Goal: Task Accomplishment & Management: Manage account settings

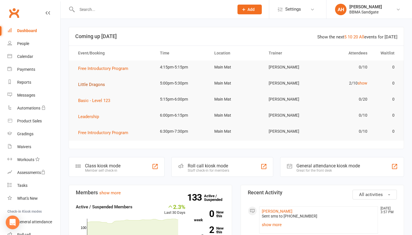
click at [96, 84] on span "Little Dragons" at bounding box center [91, 84] width 27 height 5
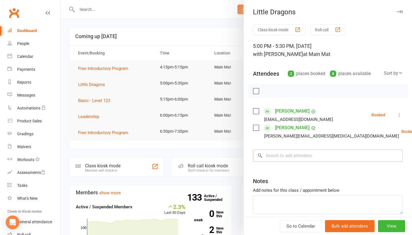
click at [288, 161] on input "search" at bounding box center [328, 155] width 150 height 12
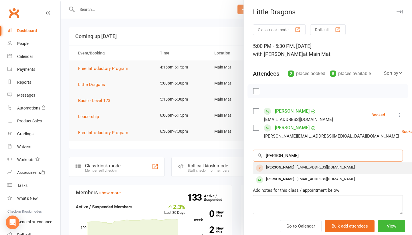
type input "[PERSON_NAME]"
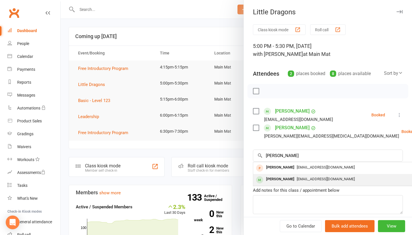
drag, startPoint x: 284, startPoint y: 167, endPoint x: 284, endPoint y: 185, distance: 18.3
click at [284, 185] on div "[PERSON_NAME] [EMAIL_ADDRESS][DOMAIN_NAME]" at bounding box center [338, 180] width 171 height 12
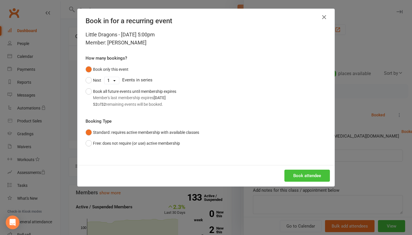
click at [297, 176] on button "Book attendee" at bounding box center [307, 175] width 46 height 12
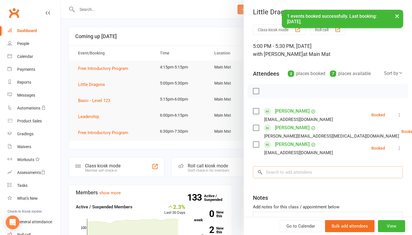
click at [277, 175] on input "search" at bounding box center [328, 172] width 150 height 12
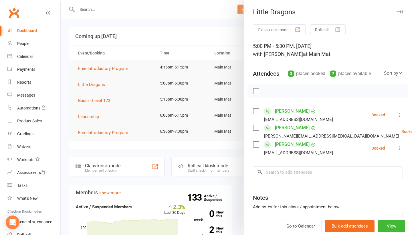
click at [400, 150] on icon at bounding box center [400, 148] width 6 height 6
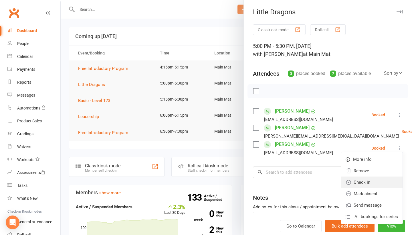
click at [368, 182] on link "Check in" at bounding box center [372, 181] width 62 height 11
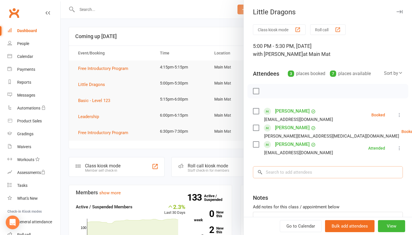
click at [303, 173] on input "search" at bounding box center [328, 172] width 150 height 12
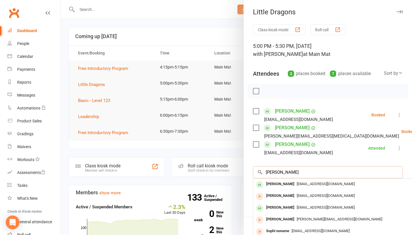
type input "[PERSON_NAME]"
click at [297, 184] on span "[EMAIL_ADDRESS][DOMAIN_NAME]" at bounding box center [326, 183] width 58 height 4
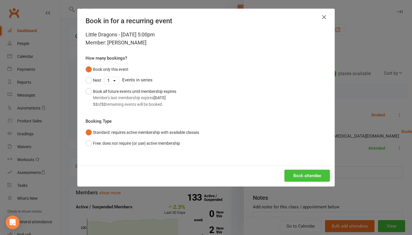
click at [304, 175] on button "Book attendee" at bounding box center [307, 175] width 46 height 12
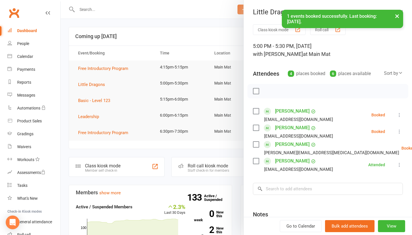
click at [399, 134] on icon at bounding box center [400, 131] width 6 height 6
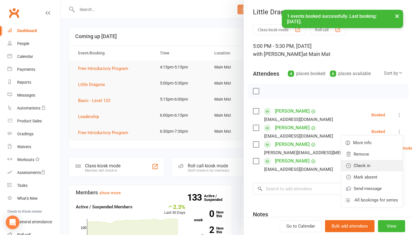
click at [379, 165] on link "Check in" at bounding box center [372, 165] width 62 height 11
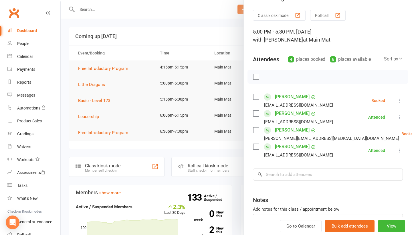
scroll to position [20, 0]
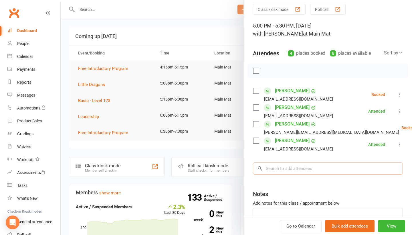
click at [296, 168] on input "search" at bounding box center [328, 168] width 150 height 12
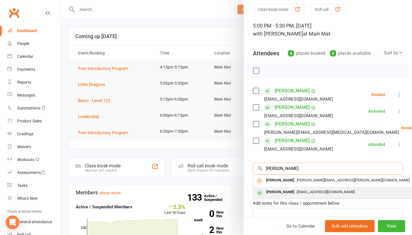
type input "[PERSON_NAME]"
click at [286, 193] on div "[PERSON_NAME]" at bounding box center [280, 192] width 33 height 8
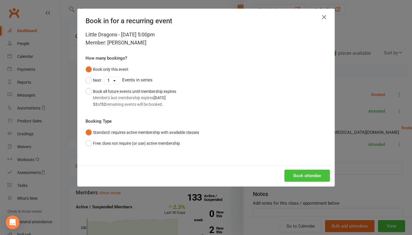
click at [298, 177] on button "Book attendee" at bounding box center [307, 175] width 46 height 12
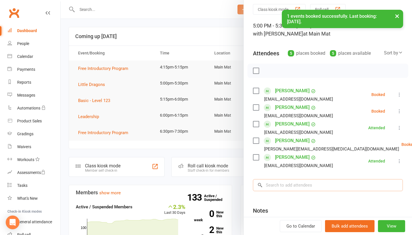
click at [290, 189] on input "search" at bounding box center [328, 185] width 150 height 12
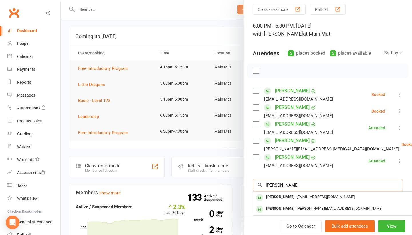
type input "[PERSON_NAME]"
drag, startPoint x: 290, startPoint y: 189, endPoint x: 290, endPoint y: 201, distance: 12.0
click at [290, 201] on div "[PERSON_NAME]" at bounding box center [280, 197] width 33 height 8
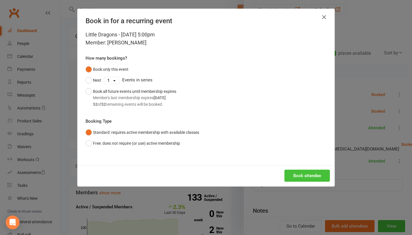
click at [309, 173] on button "Book attendee" at bounding box center [307, 175] width 46 height 12
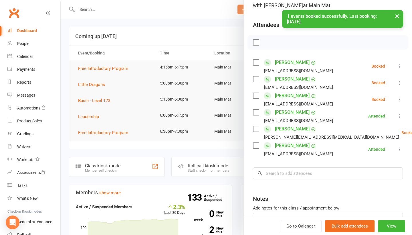
scroll to position [50, 0]
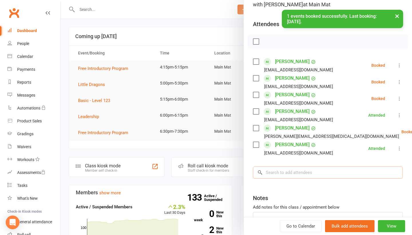
click at [307, 173] on input "search" at bounding box center [328, 172] width 150 height 12
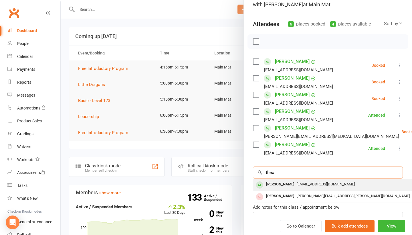
type input "theo"
click at [302, 183] on span "[EMAIL_ADDRESS][DOMAIN_NAME]" at bounding box center [326, 184] width 58 height 4
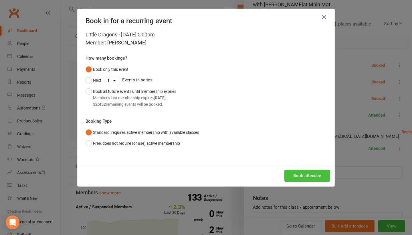
click at [307, 176] on button "Book attendee" at bounding box center [307, 175] width 46 height 12
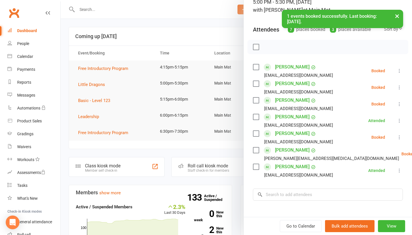
scroll to position [46, 0]
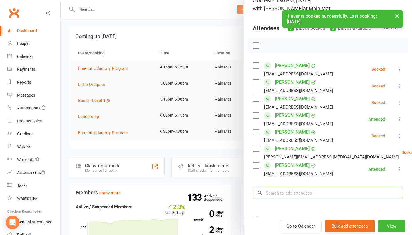
click at [273, 193] on input "search" at bounding box center [328, 193] width 150 height 12
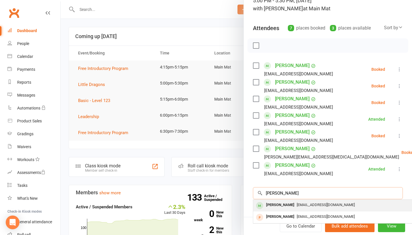
type input "[PERSON_NAME]"
click at [274, 205] on div "[PERSON_NAME]" at bounding box center [280, 205] width 33 height 8
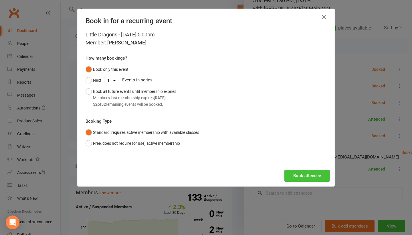
click at [308, 173] on button "Book attendee" at bounding box center [307, 175] width 46 height 12
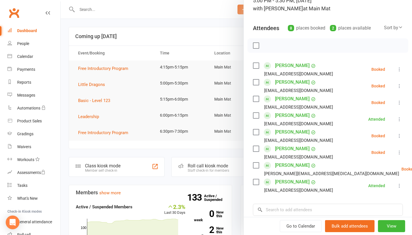
click at [400, 88] on icon at bounding box center [400, 86] width 6 height 6
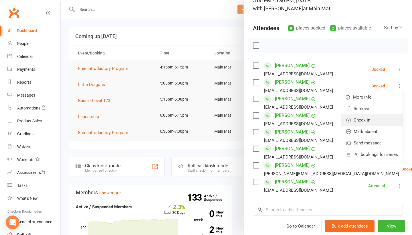
click at [378, 118] on link "Check in" at bounding box center [372, 119] width 62 height 11
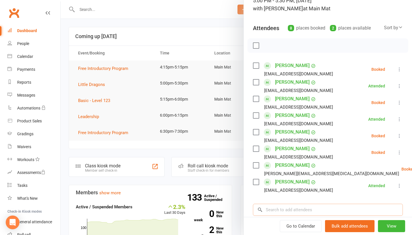
click at [293, 208] on input "search" at bounding box center [328, 209] width 150 height 12
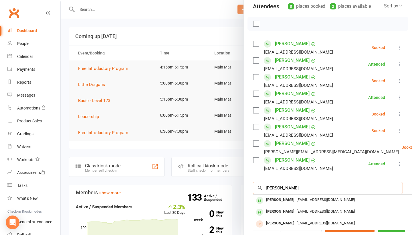
scroll to position [68, 0]
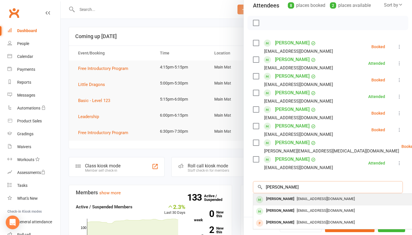
type input "[PERSON_NAME]"
click at [285, 203] on div "[PERSON_NAME]" at bounding box center [280, 199] width 33 height 8
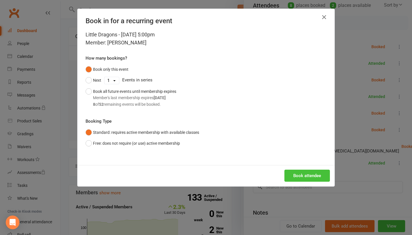
click at [314, 170] on button "Book attendee" at bounding box center [307, 175] width 46 height 12
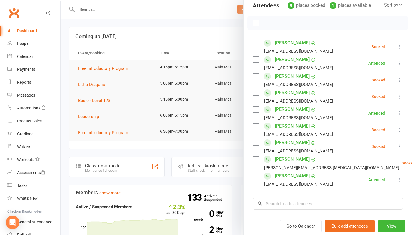
click at [400, 82] on icon at bounding box center [400, 80] width 6 height 6
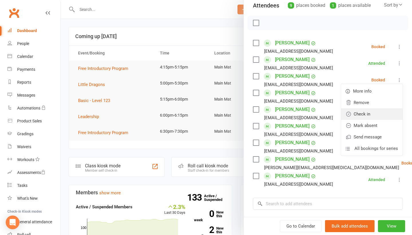
click at [365, 117] on link "Check in" at bounding box center [372, 113] width 62 height 11
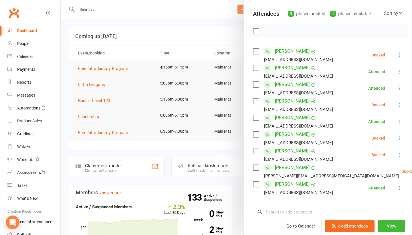
scroll to position [60, 0]
click at [399, 54] on icon at bounding box center [400, 55] width 6 height 6
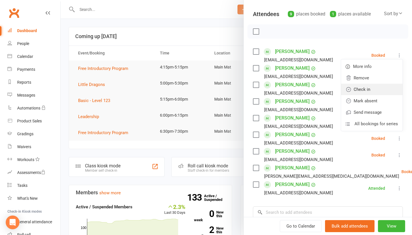
click at [376, 94] on link "Check in" at bounding box center [372, 89] width 62 height 11
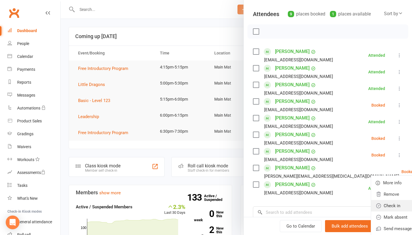
click at [371, 210] on link "Check in" at bounding box center [402, 205] width 62 height 11
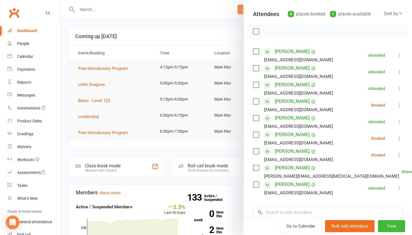
click at [210, 29] on div at bounding box center [236, 117] width 351 height 235
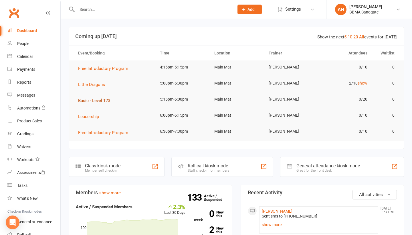
click at [91, 103] on span "Basic - Level 123" at bounding box center [94, 100] width 32 height 5
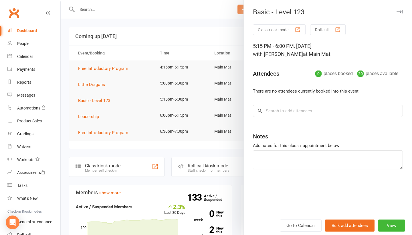
click at [287, 118] on div "Class kiosk mode Roll call 5:15 PM - 6:00 PM, [DATE] with [PERSON_NAME] at Main…" at bounding box center [328, 119] width 168 height 191
click at [285, 112] on input "search" at bounding box center [328, 111] width 150 height 12
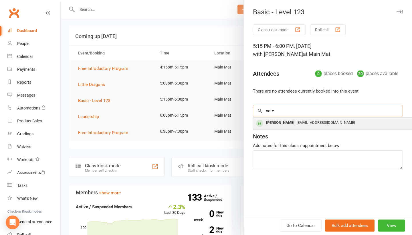
type input "nate"
click at [281, 121] on div "[PERSON_NAME]" at bounding box center [280, 122] width 33 height 8
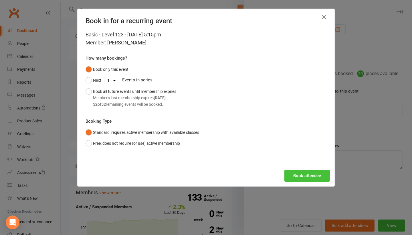
click at [298, 177] on button "Book attendee" at bounding box center [307, 175] width 46 height 12
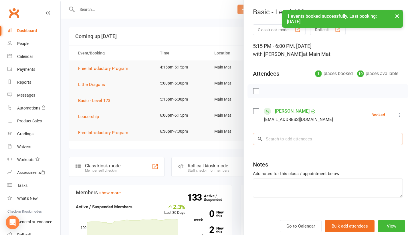
click at [292, 140] on input "search" at bounding box center [328, 139] width 150 height 12
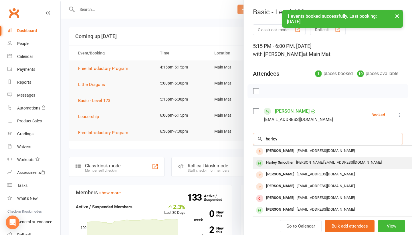
type input "harley"
click at [287, 164] on div "Harley Smoother" at bounding box center [280, 162] width 32 height 8
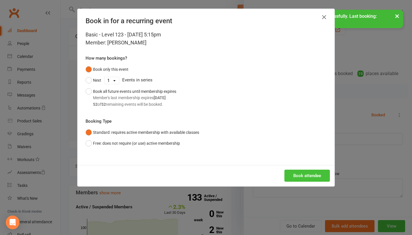
click at [296, 176] on button "Book attendee" at bounding box center [307, 175] width 46 height 12
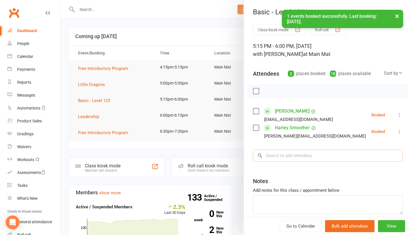
click at [290, 158] on input "search" at bounding box center [328, 155] width 150 height 12
type input "u"
type input "[PERSON_NAME]"
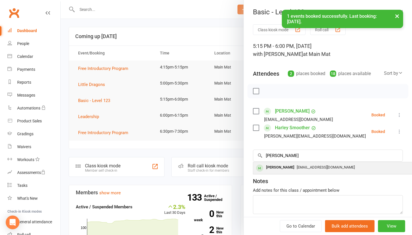
drag, startPoint x: 290, startPoint y: 158, endPoint x: 287, endPoint y: 172, distance: 14.5
click at [287, 171] on div "[PERSON_NAME]" at bounding box center [280, 167] width 33 height 8
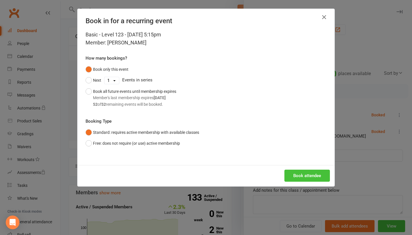
click at [311, 177] on button "Book attendee" at bounding box center [307, 175] width 46 height 12
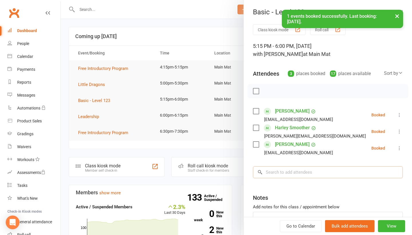
click at [300, 174] on input "search" at bounding box center [328, 172] width 150 height 12
type input "k"
type input "[PERSON_NAME]"
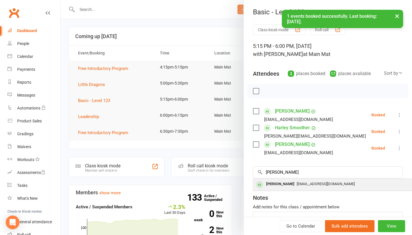
drag, startPoint x: 300, startPoint y: 174, endPoint x: 295, endPoint y: 187, distance: 13.7
click at [297, 186] on span "[EMAIL_ADDRESS][DOMAIN_NAME]" at bounding box center [326, 183] width 58 height 4
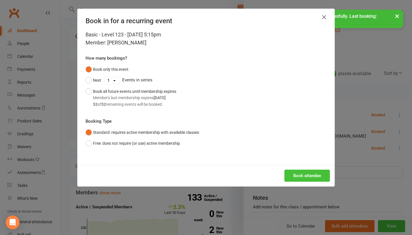
click at [301, 174] on button "Book attendee" at bounding box center [307, 175] width 46 height 12
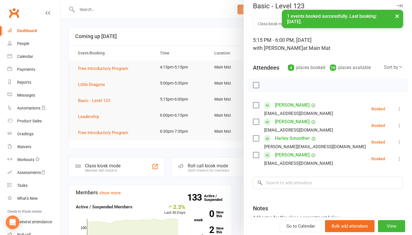
scroll to position [7, 0]
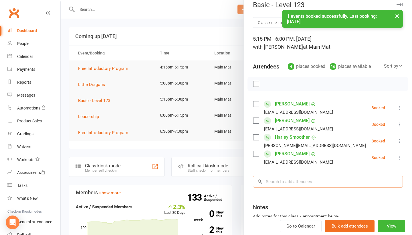
click at [291, 186] on input "search" at bounding box center [328, 181] width 150 height 12
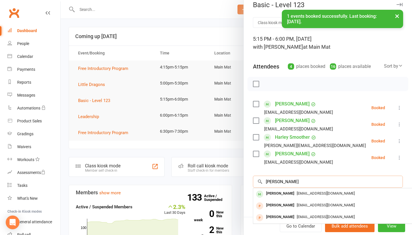
type input "[PERSON_NAME]"
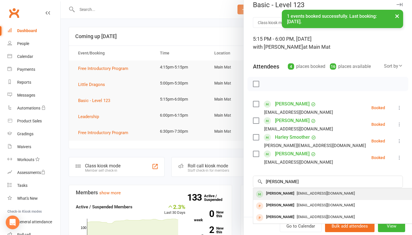
drag, startPoint x: 291, startPoint y: 186, endPoint x: 287, endPoint y: 196, distance: 10.7
click at [287, 196] on div "[PERSON_NAME]" at bounding box center [280, 193] width 33 height 8
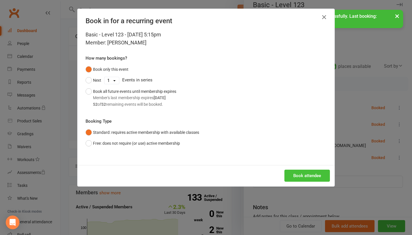
click at [300, 173] on button "Book attendee" at bounding box center [307, 175] width 46 height 12
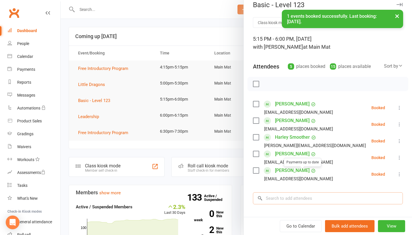
click at [294, 197] on input "search" at bounding box center [328, 198] width 150 height 12
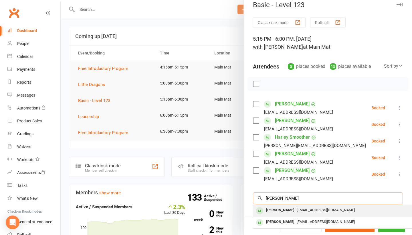
type input "[PERSON_NAME]"
click at [297, 211] on span "[EMAIL_ADDRESS][DOMAIN_NAME]" at bounding box center [326, 209] width 58 height 4
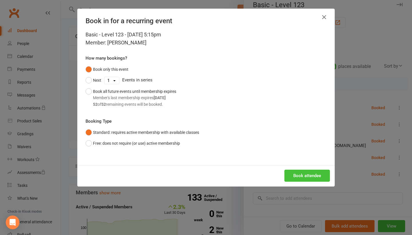
click at [301, 177] on button "Book attendee" at bounding box center [307, 175] width 46 height 12
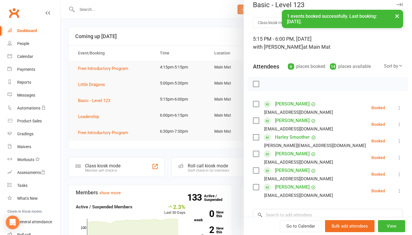
click at [401, 108] on icon at bounding box center [400, 108] width 6 height 6
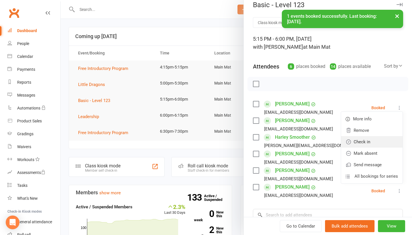
click at [389, 141] on link "Check in" at bounding box center [372, 141] width 62 height 11
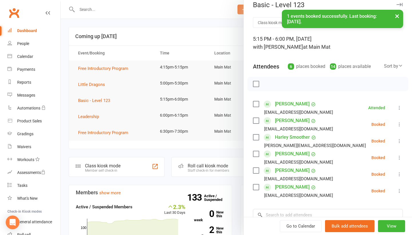
click at [400, 126] on icon at bounding box center [400, 124] width 6 height 6
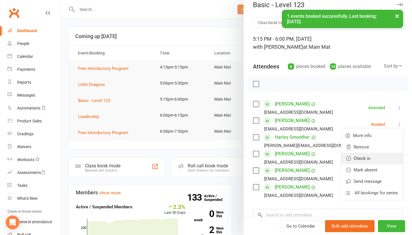
click at [383, 157] on link "Check in" at bounding box center [372, 158] width 62 height 11
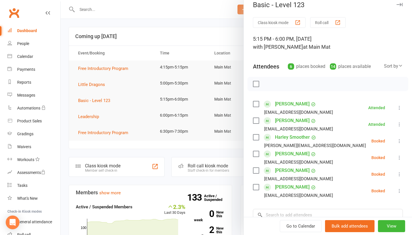
click at [399, 143] on icon at bounding box center [400, 141] width 6 height 6
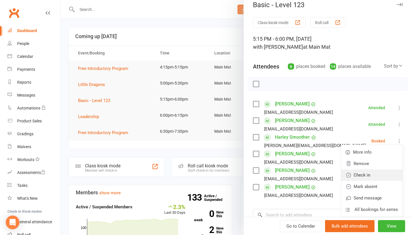
click at [385, 180] on link "Check in" at bounding box center [372, 174] width 62 height 11
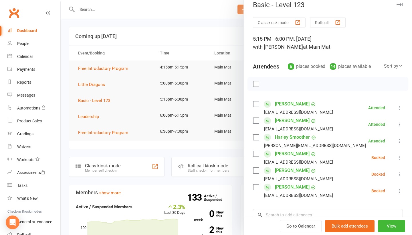
click at [399, 160] on icon at bounding box center [400, 158] width 6 height 6
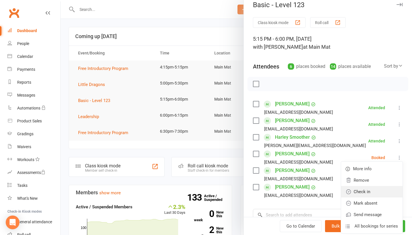
click at [383, 190] on link "Check in" at bounding box center [372, 191] width 62 height 11
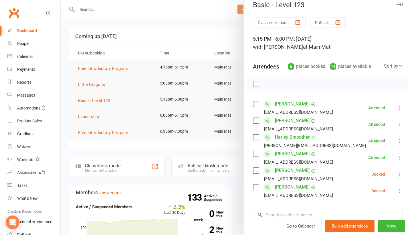
click at [399, 175] on icon at bounding box center [400, 174] width 6 height 6
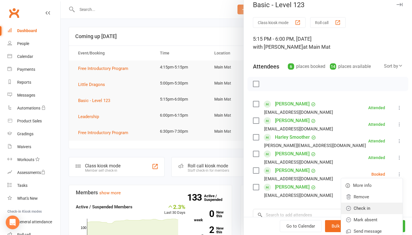
click at [371, 211] on link "Check in" at bounding box center [372, 207] width 62 height 11
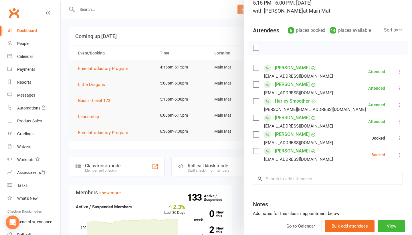
scroll to position [44, 0]
click at [399, 155] on icon at bounding box center [400, 154] width 6 height 6
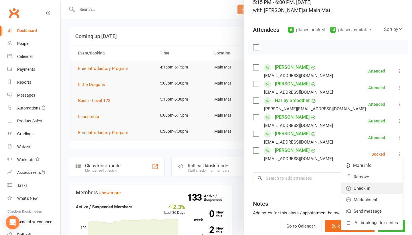
click at [379, 187] on link "Check in" at bounding box center [372, 187] width 62 height 11
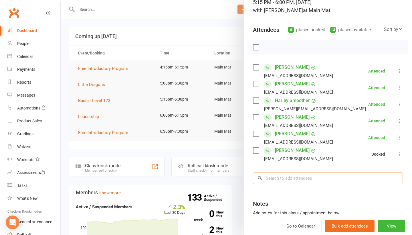
click at [335, 182] on input "search" at bounding box center [328, 178] width 150 height 12
type input "[PERSON_NAME]"
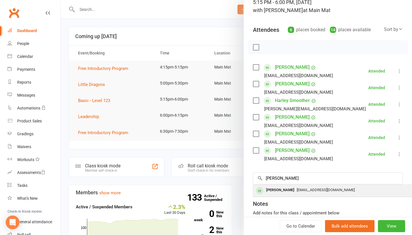
drag, startPoint x: 335, startPoint y: 182, endPoint x: 326, endPoint y: 194, distance: 15.2
click at [326, 194] on div "[EMAIL_ADDRESS][DOMAIN_NAME]" at bounding box center [339, 190] width 167 height 8
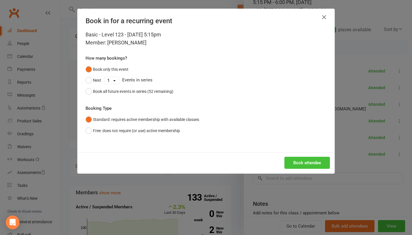
click at [321, 165] on button "Book attendee" at bounding box center [307, 163] width 46 height 12
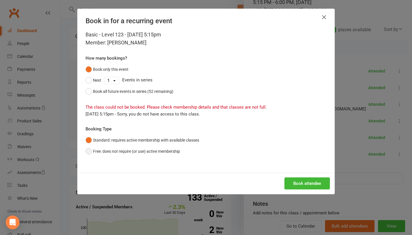
click at [167, 150] on button "Free: does not require (or use) active membership" at bounding box center [133, 151] width 94 height 11
click at [296, 181] on button "Book attendee" at bounding box center [307, 183] width 46 height 12
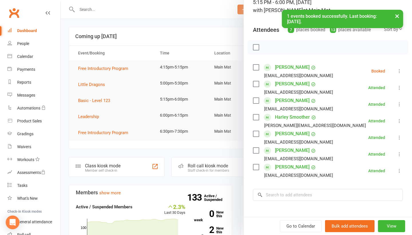
click at [400, 70] on icon at bounding box center [400, 71] width 6 height 6
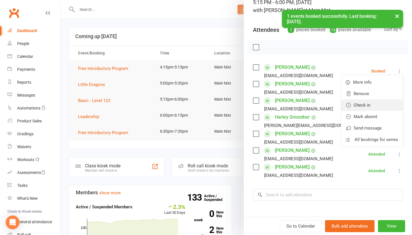
click at [375, 106] on link "Check in" at bounding box center [372, 104] width 62 height 11
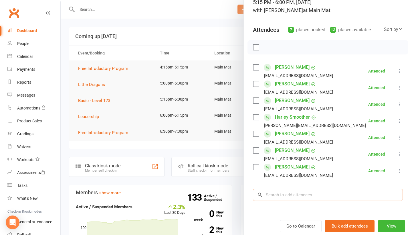
click at [272, 191] on input "search" at bounding box center [328, 195] width 150 height 12
type input "Isobel"
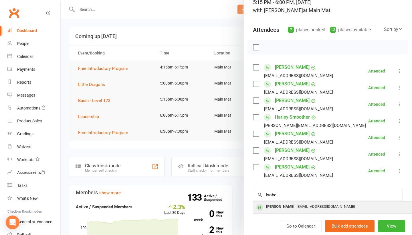
drag, startPoint x: 269, startPoint y: 199, endPoint x: 269, endPoint y: 209, distance: 9.4
click at [269, 209] on div "[PERSON_NAME]" at bounding box center [280, 206] width 33 height 8
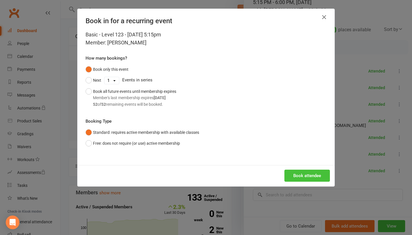
click at [295, 176] on button "Book attendee" at bounding box center [307, 175] width 46 height 12
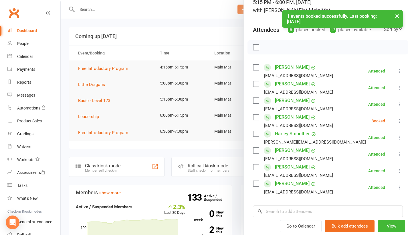
scroll to position [64, 0]
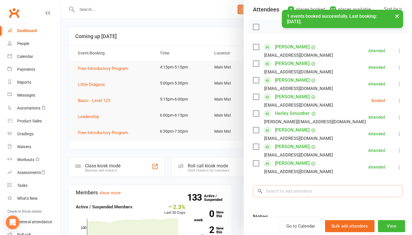
click at [289, 190] on input "search" at bounding box center [328, 191] width 150 height 12
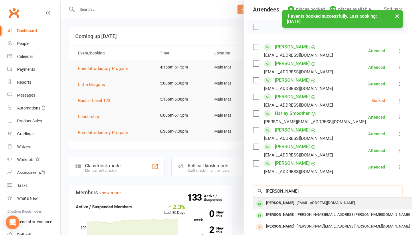
type input "[PERSON_NAME]"
click at [287, 200] on div "[PERSON_NAME]" at bounding box center [280, 203] width 33 height 8
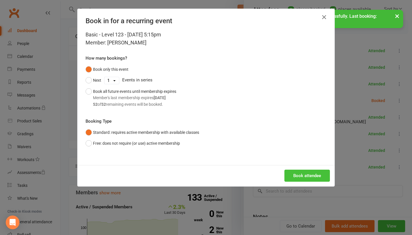
click at [305, 176] on button "Book attendee" at bounding box center [307, 175] width 46 height 12
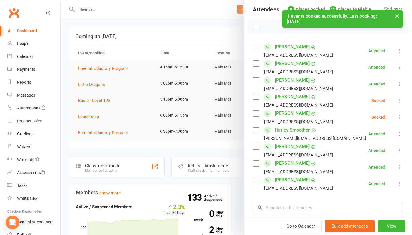
click at [400, 101] on icon at bounding box center [400, 101] width 6 height 6
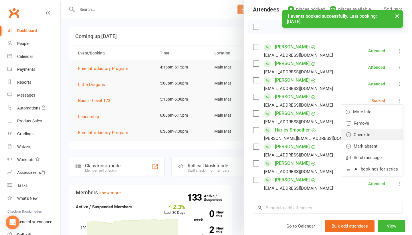
click at [383, 134] on link "Check in" at bounding box center [372, 134] width 62 height 11
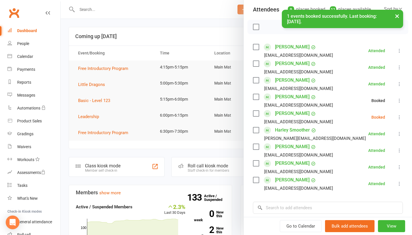
click at [398, 118] on icon at bounding box center [400, 117] width 6 height 6
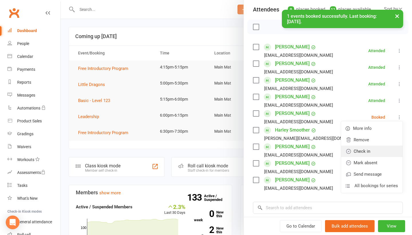
click at [381, 149] on link "Check in" at bounding box center [372, 150] width 62 height 11
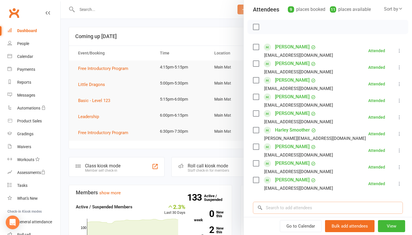
click at [362, 210] on input "search" at bounding box center [328, 207] width 150 height 12
type input "n"
type input "a"
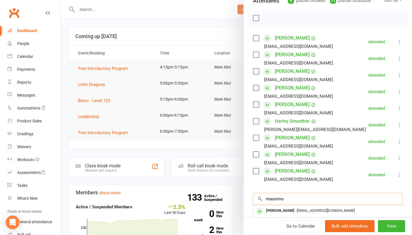
scroll to position [73, 0]
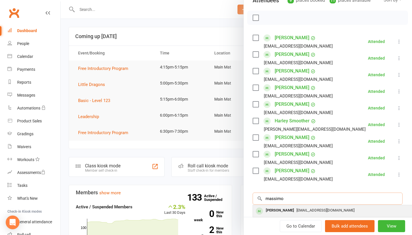
type input "massimo"
click at [343, 209] on div "[EMAIL_ADDRESS][DOMAIN_NAME]" at bounding box center [338, 210] width 167 height 8
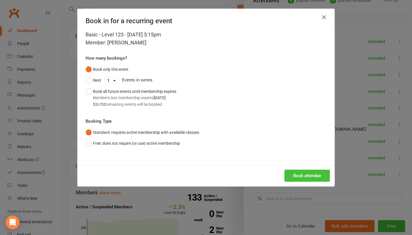
click at [320, 175] on button "Book attendee" at bounding box center [307, 175] width 46 height 12
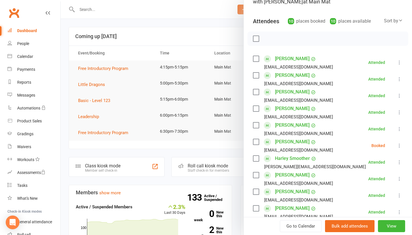
scroll to position [123, 0]
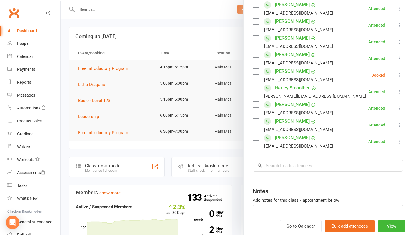
click at [400, 77] on icon at bounding box center [400, 75] width 6 height 6
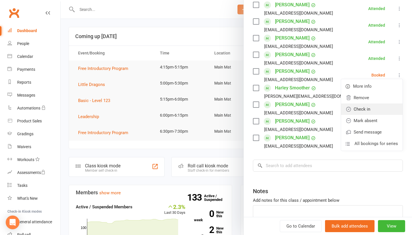
click at [374, 108] on link "Check in" at bounding box center [372, 108] width 62 height 11
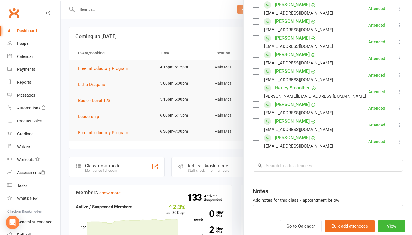
scroll to position [0, 0]
click at [192, 29] on div at bounding box center [236, 117] width 351 height 235
